Goal: Task Accomplishment & Management: Manage account settings

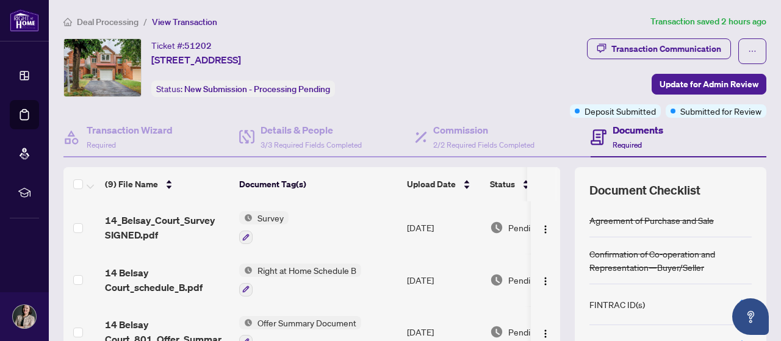
click at [110, 21] on span "Deal Processing" at bounding box center [108, 21] width 62 height 11
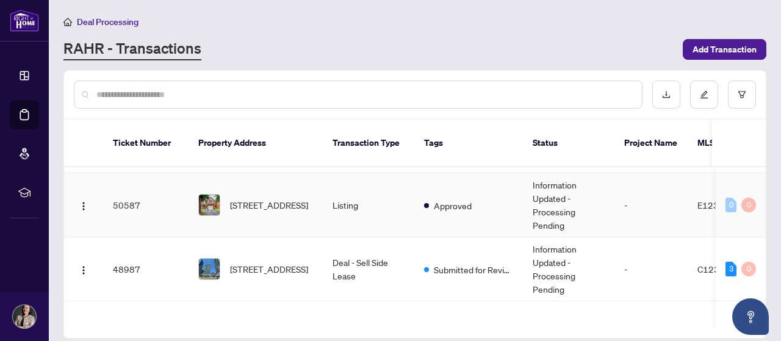
scroll to position [122, 0]
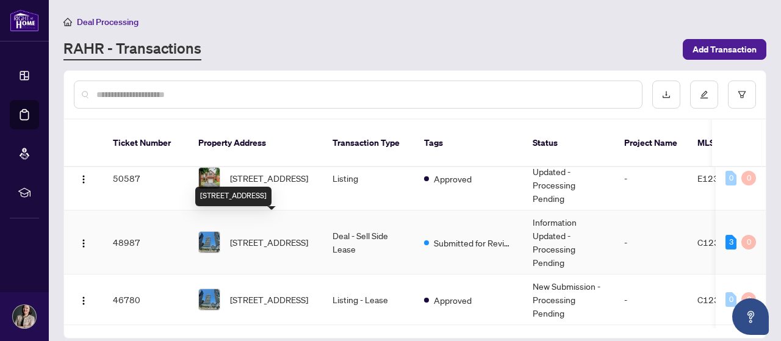
click at [262, 235] on span "[STREET_ADDRESS]" at bounding box center [269, 241] width 78 height 13
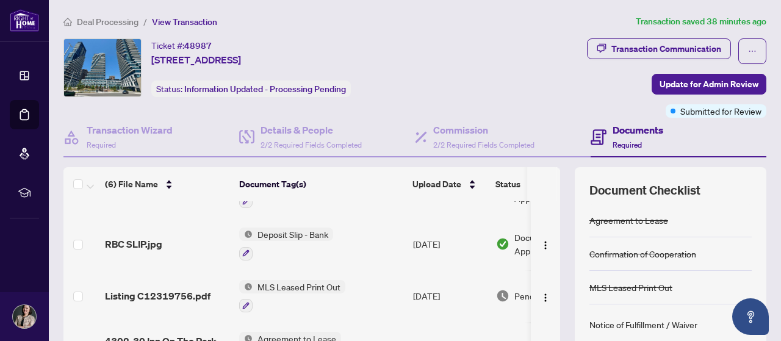
scroll to position [106, 0]
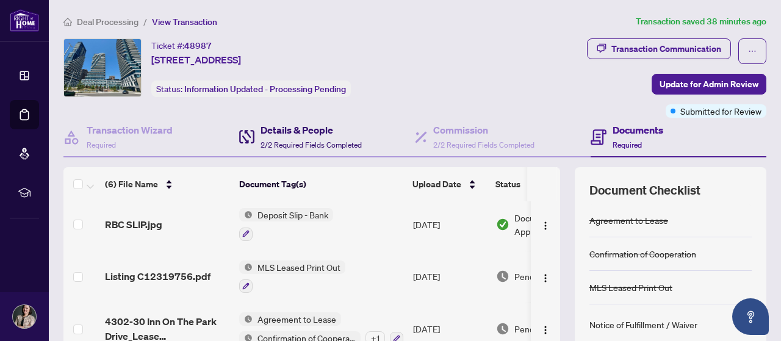
click at [276, 129] on h4 "Details & People" at bounding box center [310, 130] width 101 height 15
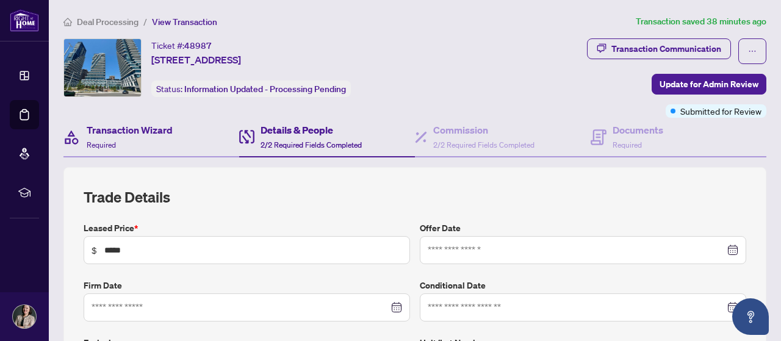
type input "**********"
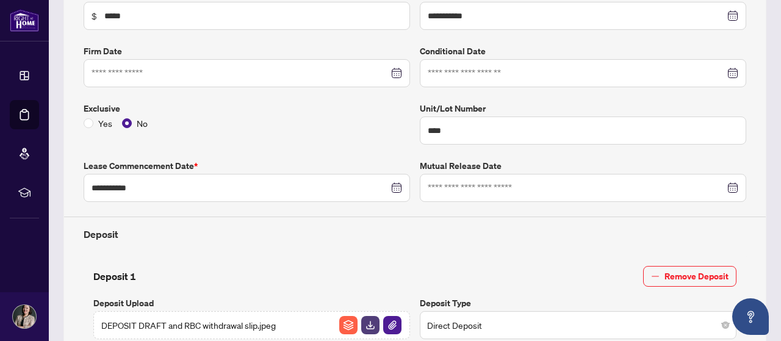
scroll to position [244, 0]
